Goal: Task Accomplishment & Management: Use online tool/utility

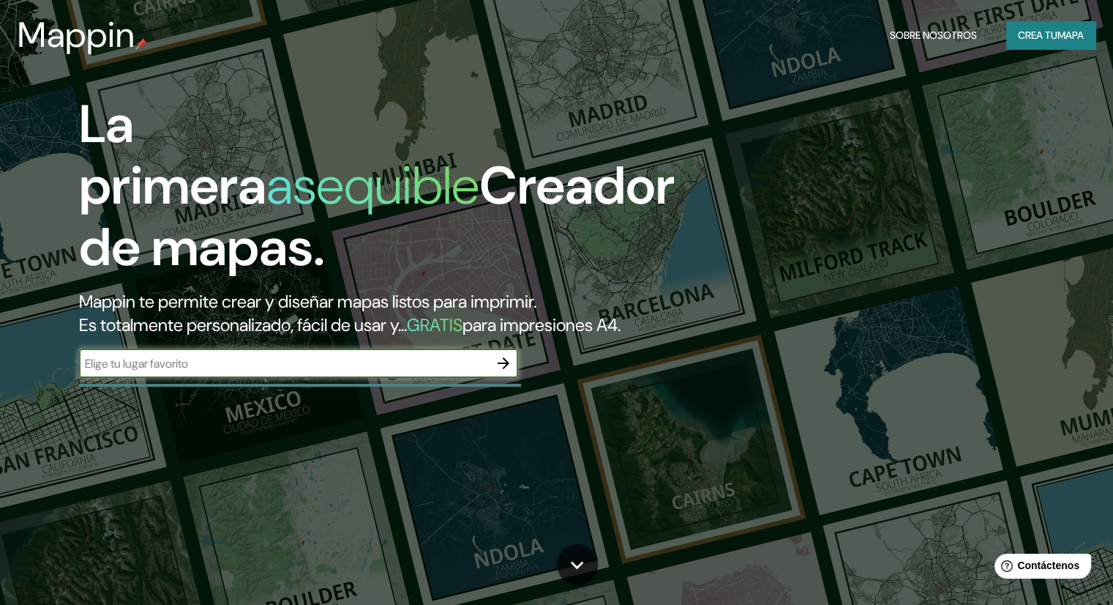
click at [443, 372] on input "text" at bounding box center [284, 363] width 410 height 17
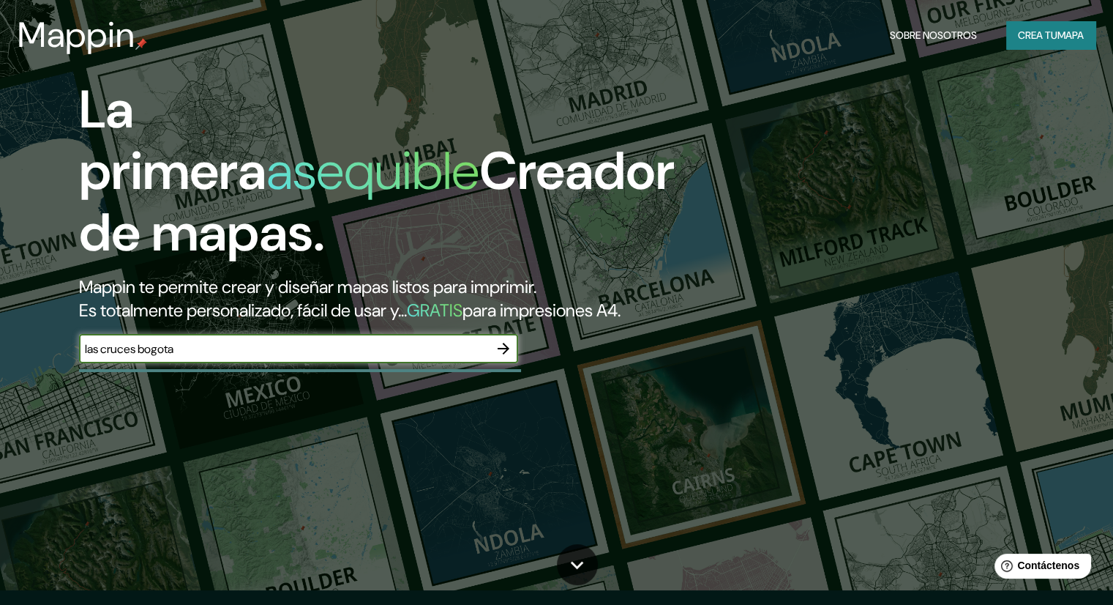
scroll to position [16, 0]
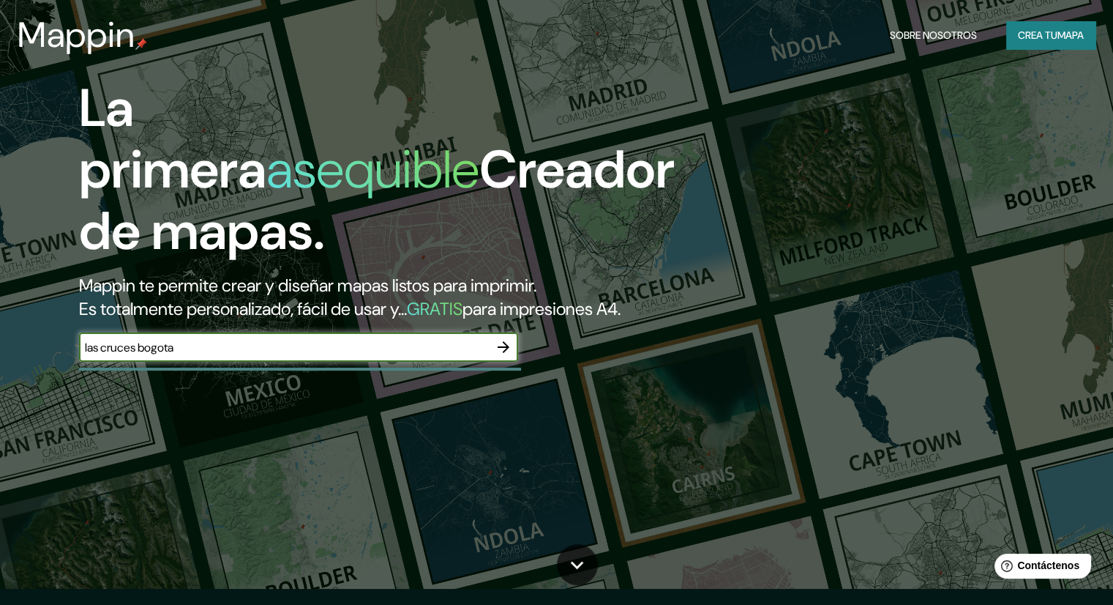
type input "las cruces bogota"
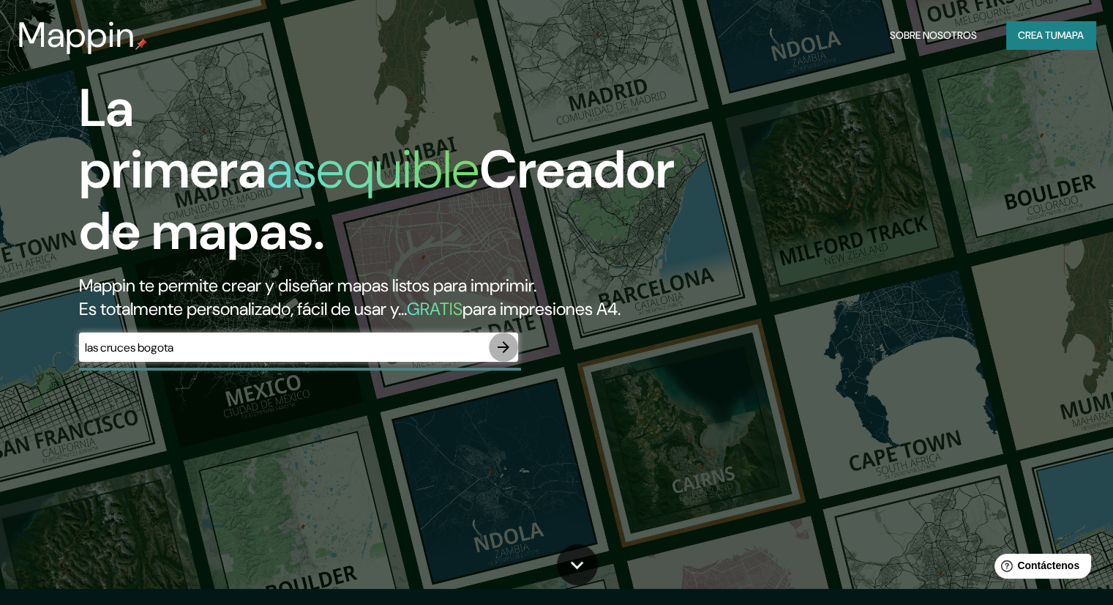
click at [504, 356] on icon "button" at bounding box center [504, 347] width 18 height 18
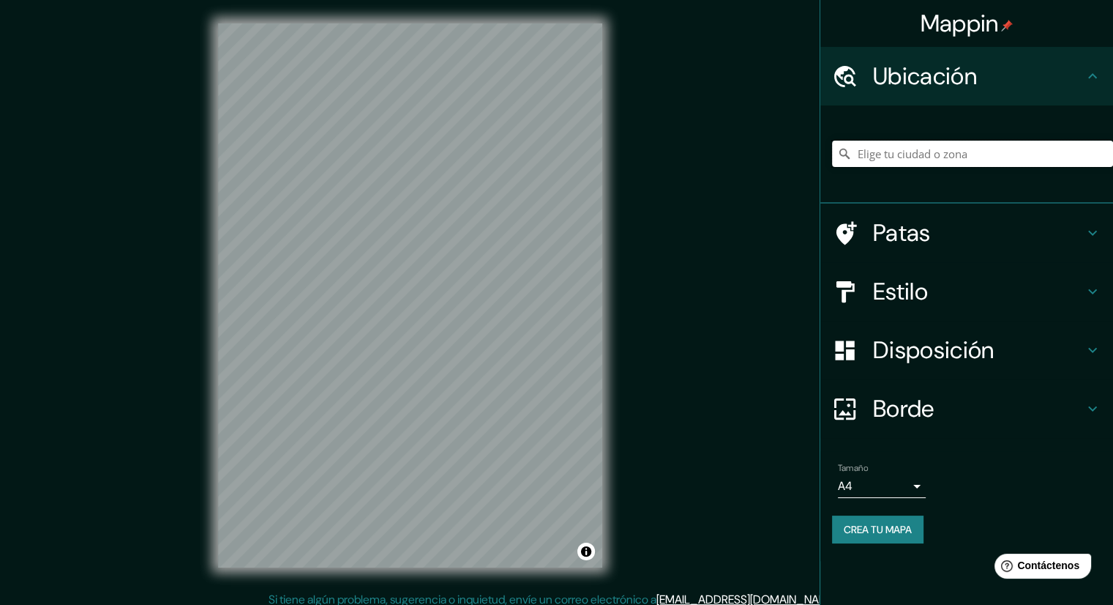
click at [929, 160] on input "Elige tu ciudad o zona" at bounding box center [972, 154] width 281 height 26
type input "Las Cruces, Camarones, [GEOGRAPHIC_DATA] y Parinacota 1040000, [GEOGRAPHIC_DATA]"
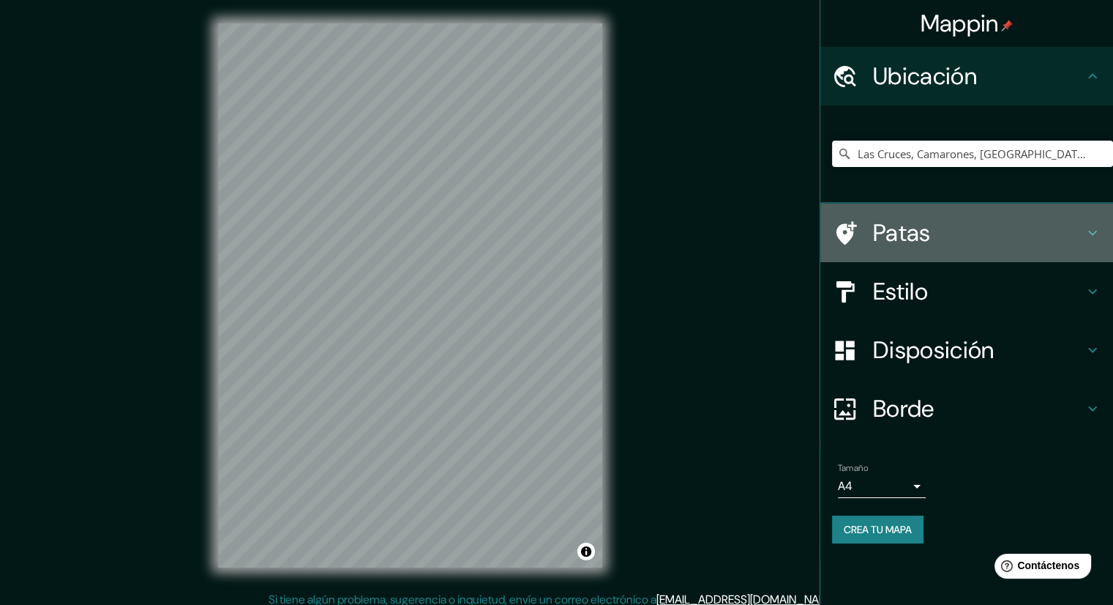
click at [975, 232] on h4 "Patas" at bounding box center [978, 232] width 211 height 29
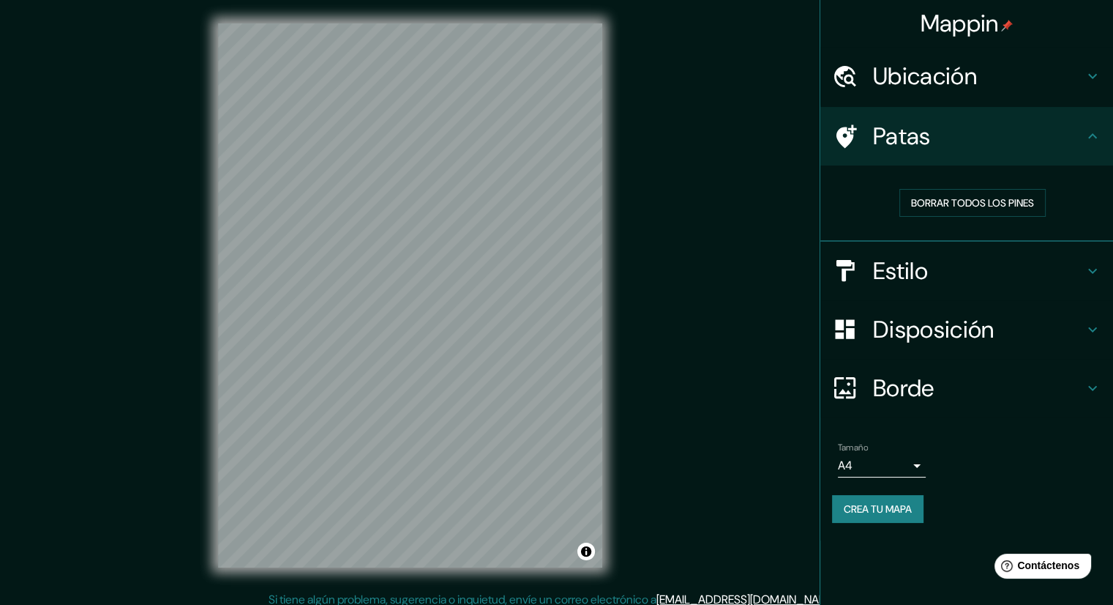
click at [893, 405] on div "Borde" at bounding box center [966, 388] width 293 height 59
